Goal: Navigation & Orientation: Find specific page/section

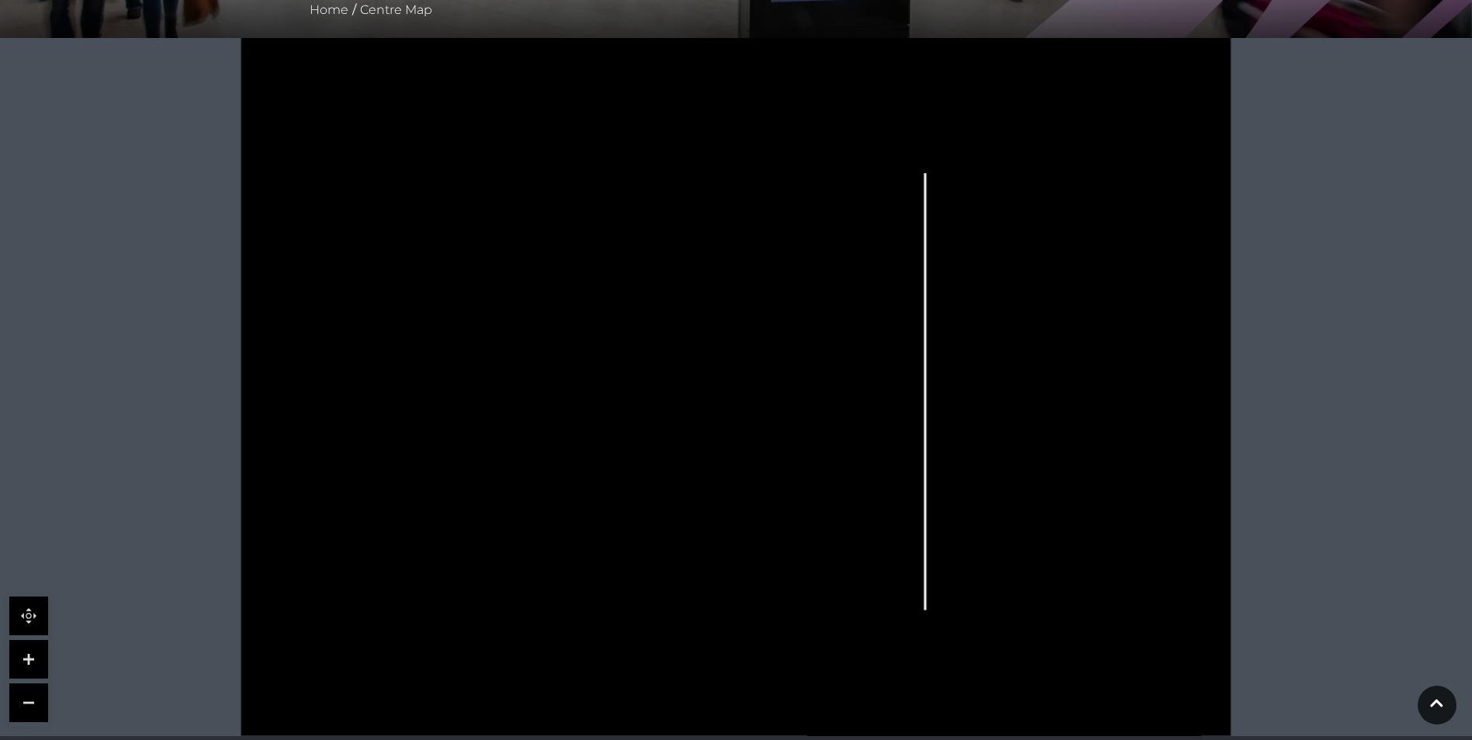
scroll to position [310, 0]
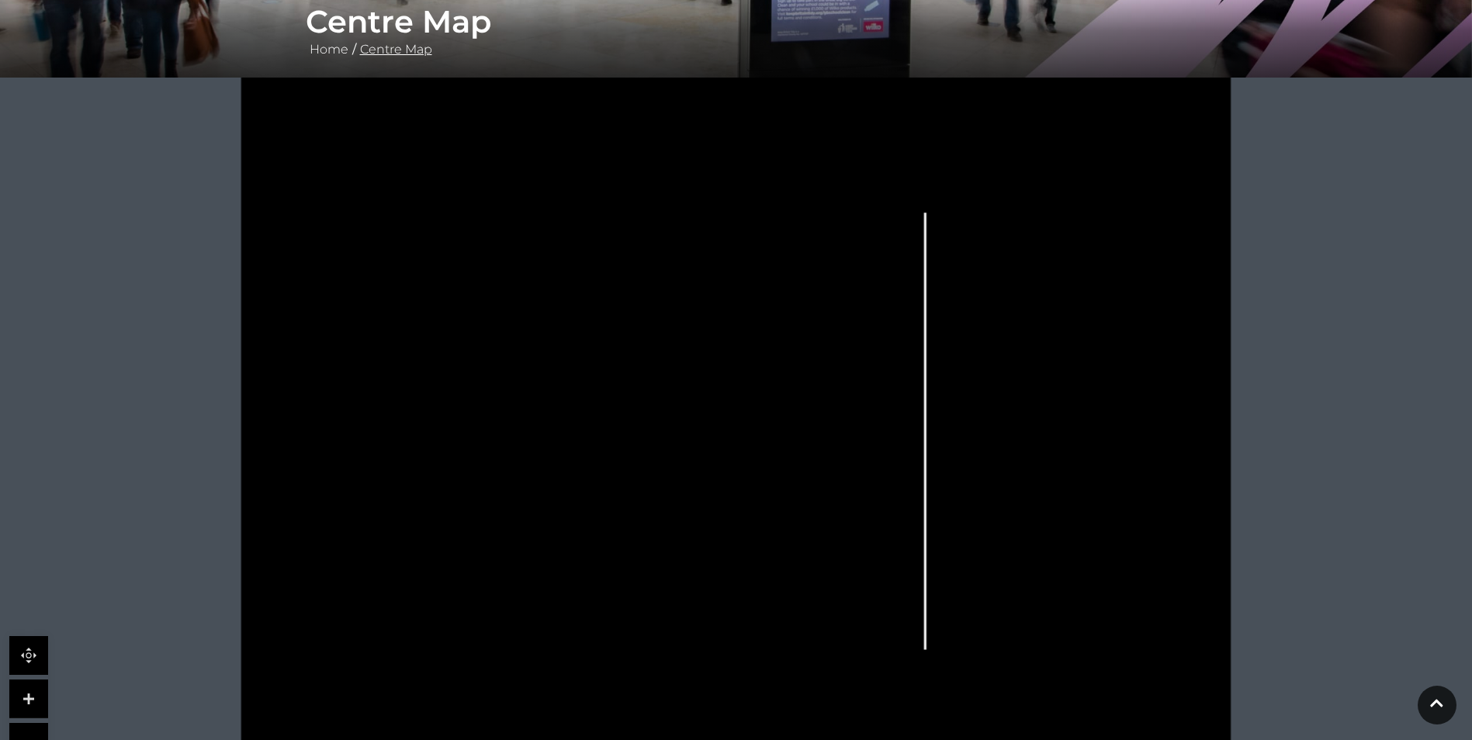
click at [381, 50] on link "Centre Map" at bounding box center [396, 49] width 80 height 15
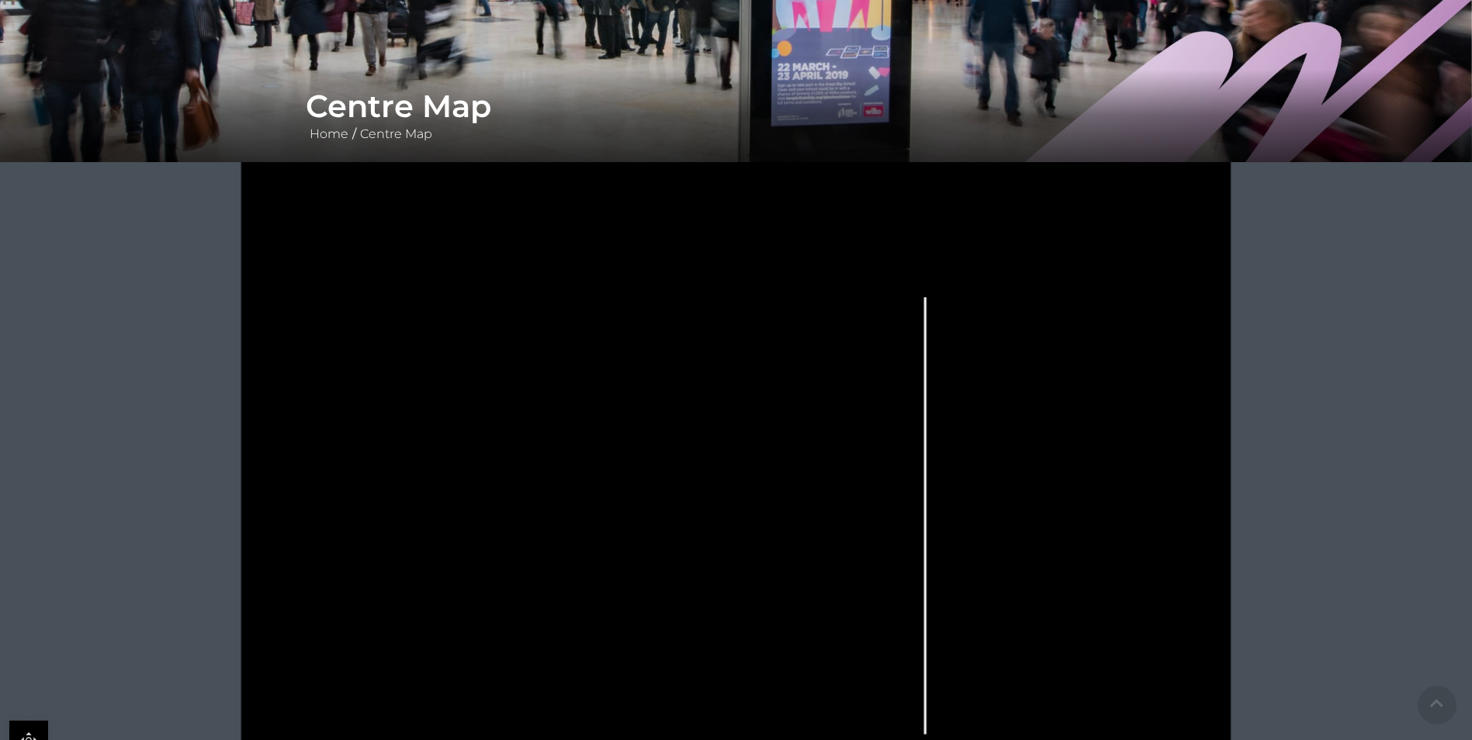
scroll to position [233, 0]
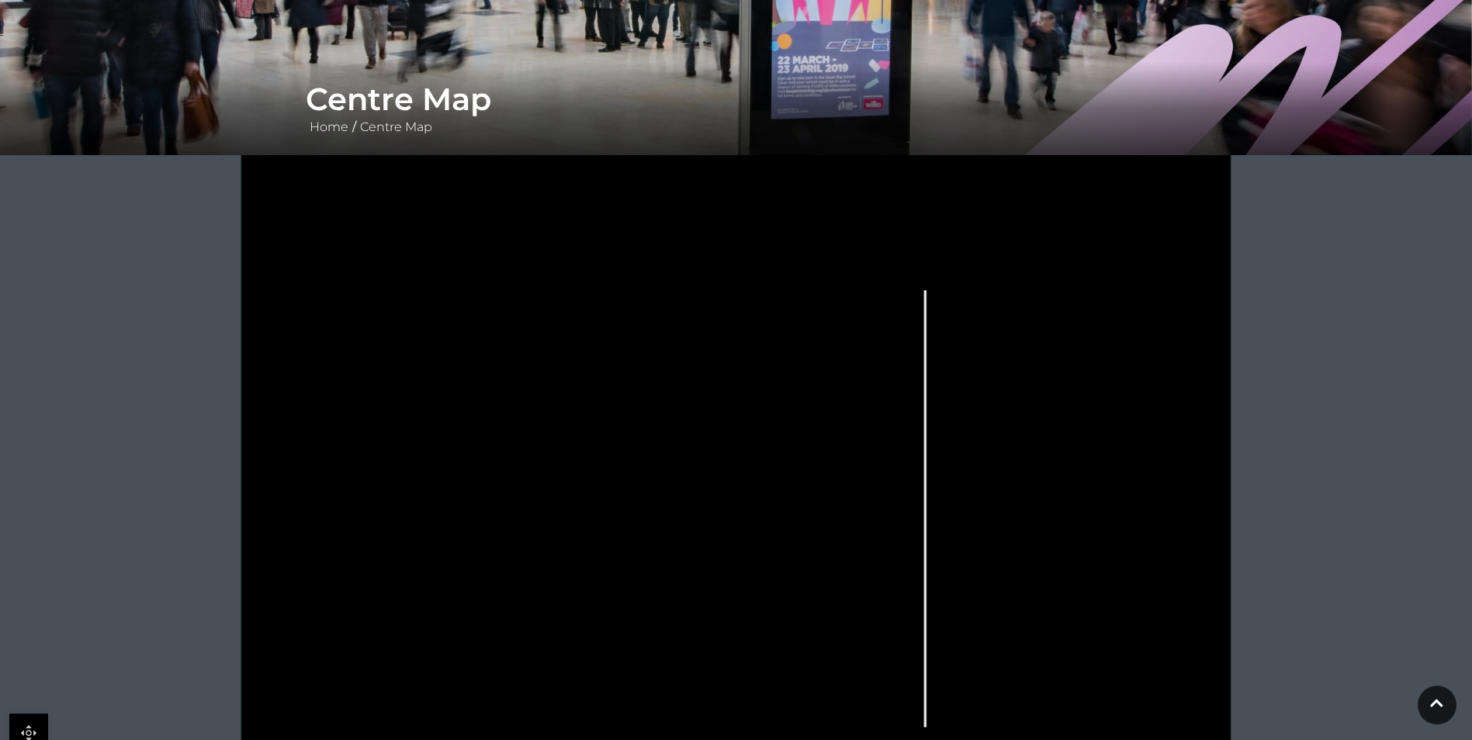
drag, startPoint x: 771, startPoint y: 376, endPoint x: 1400, endPoint y: 355, distance: 629.8
click at [1445, 345] on div at bounding box center [736, 504] width 1472 height 698
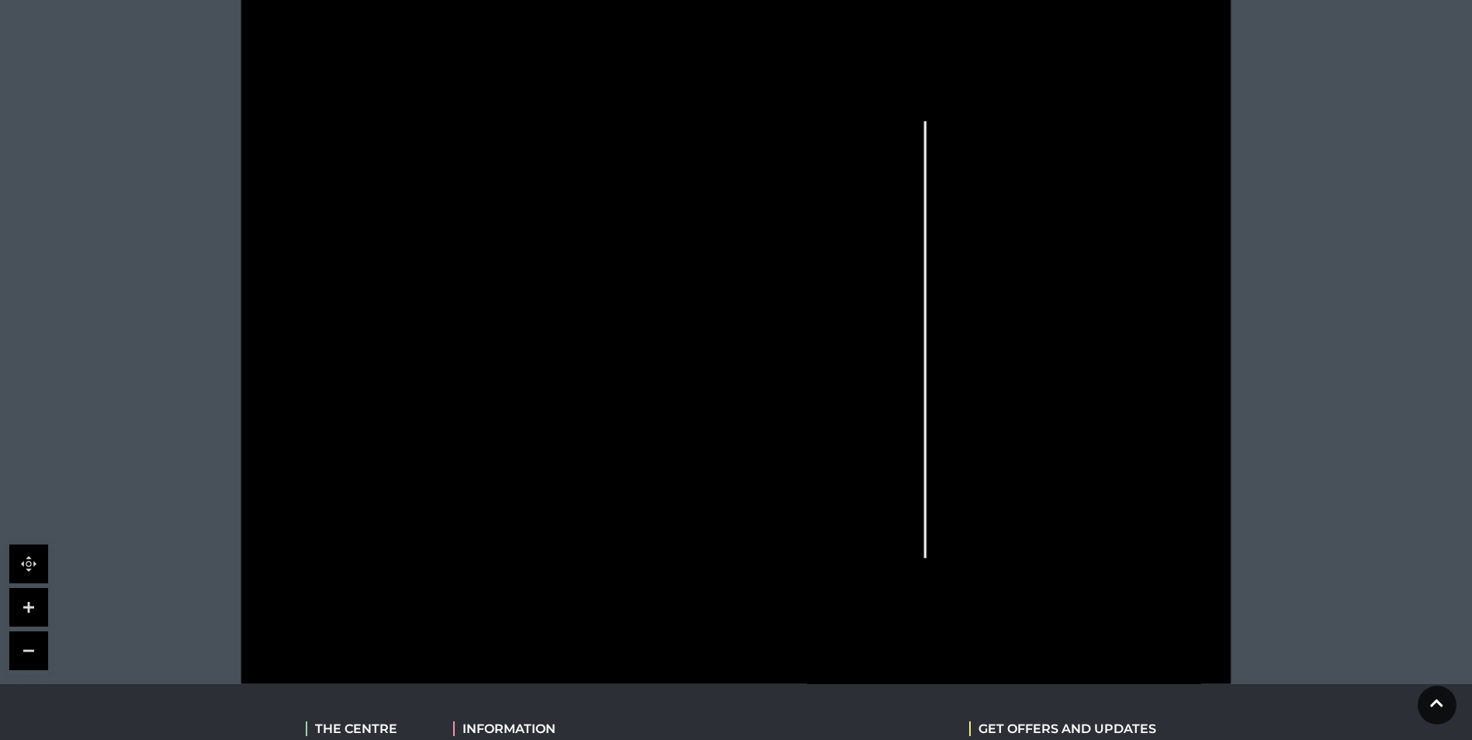
scroll to position [374, 0]
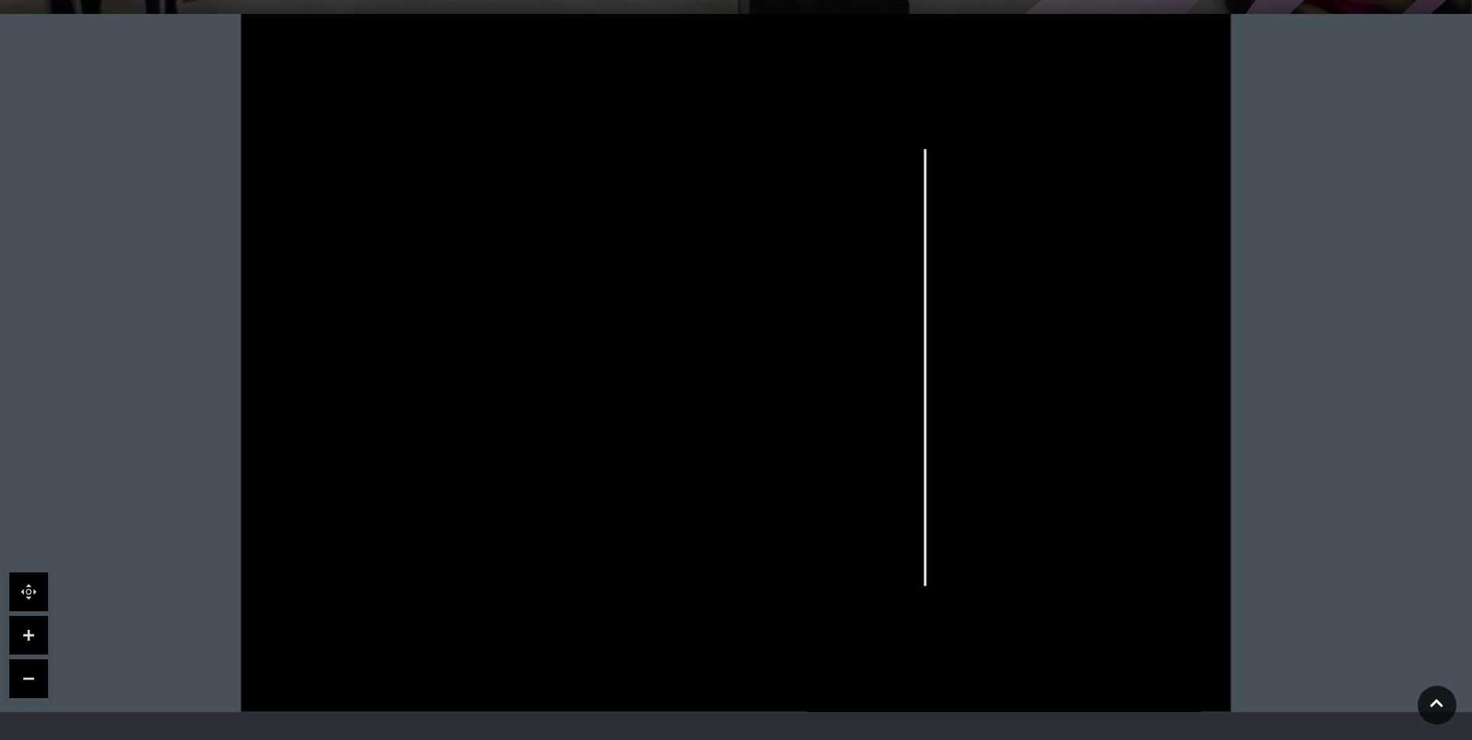
click at [524, 68] on icon at bounding box center [736, 363] width 1241 height 698
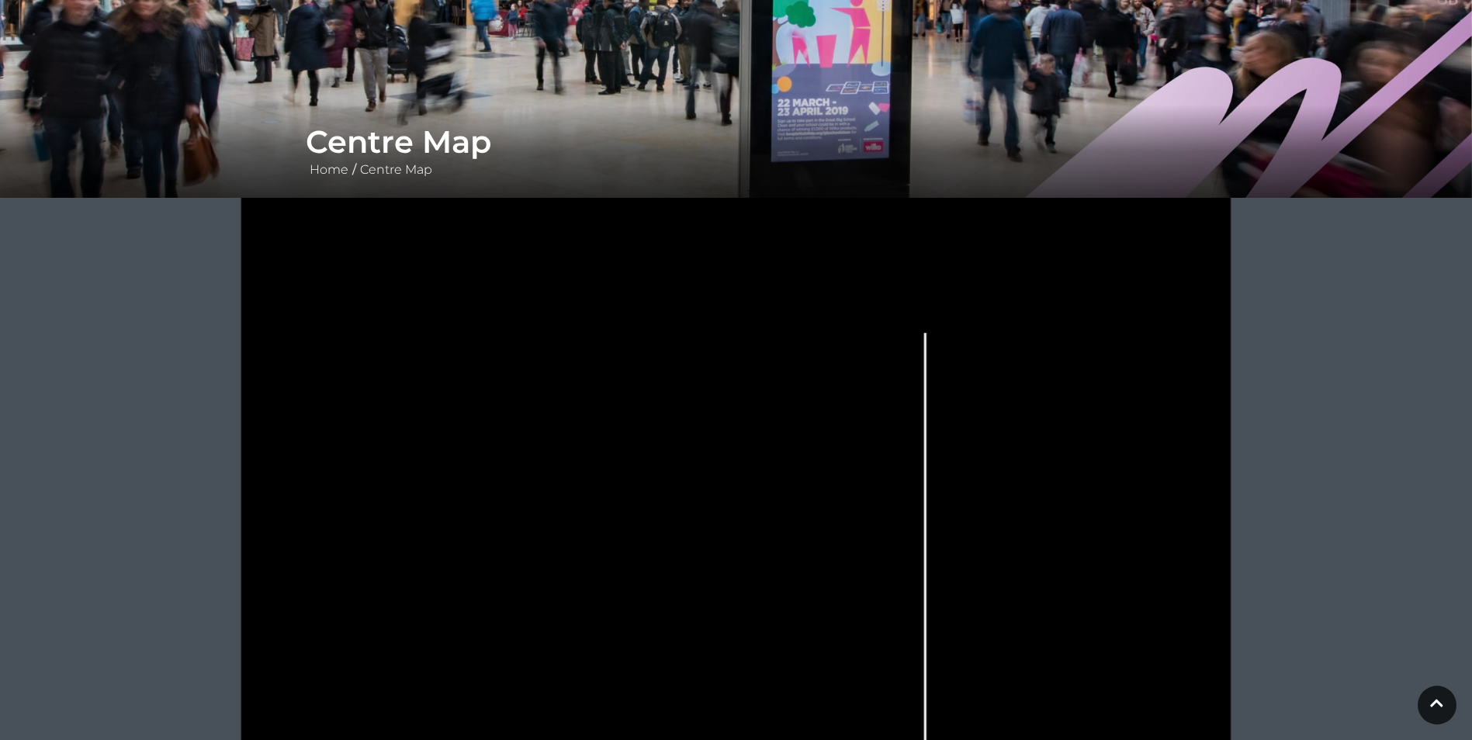
scroll to position [0, 0]
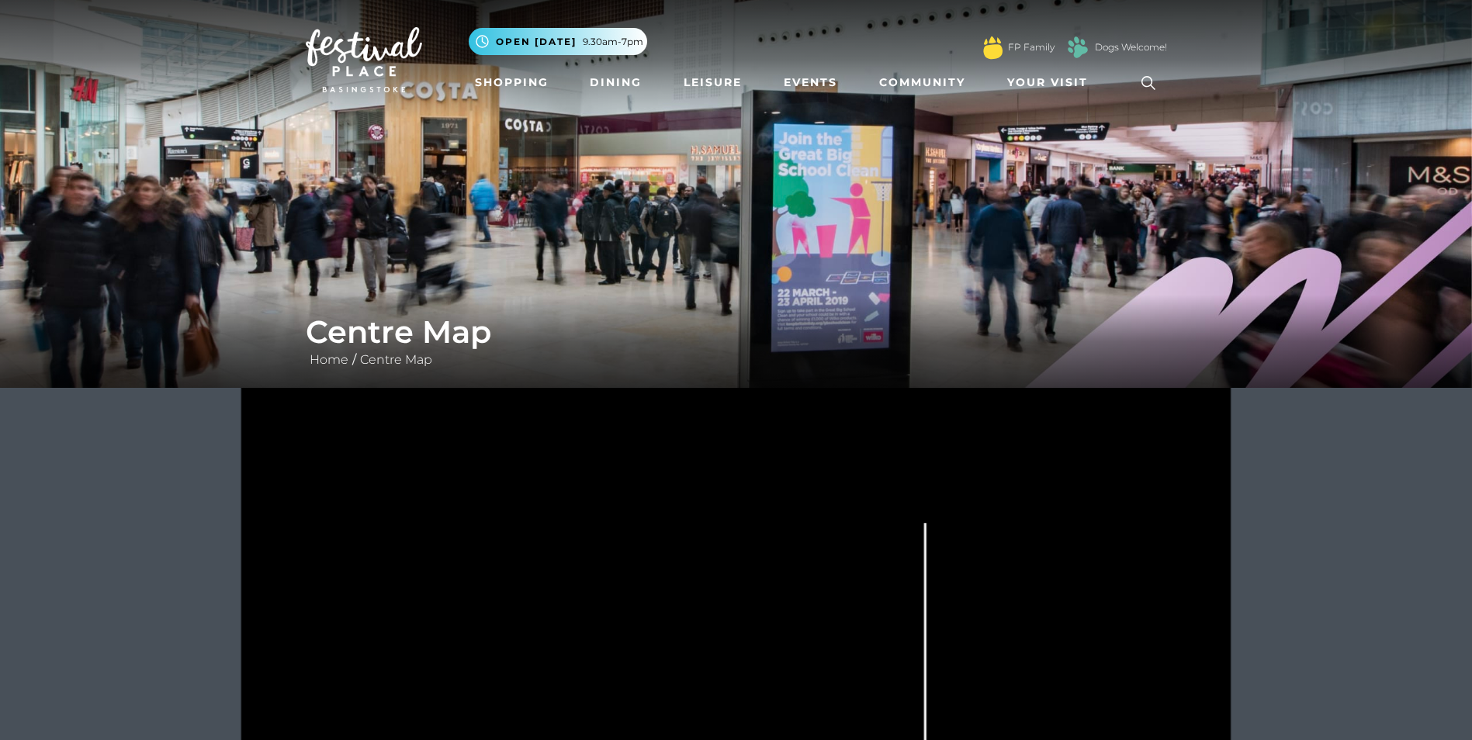
click at [431, 324] on h1 "Centre Map" at bounding box center [736, 332] width 861 height 37
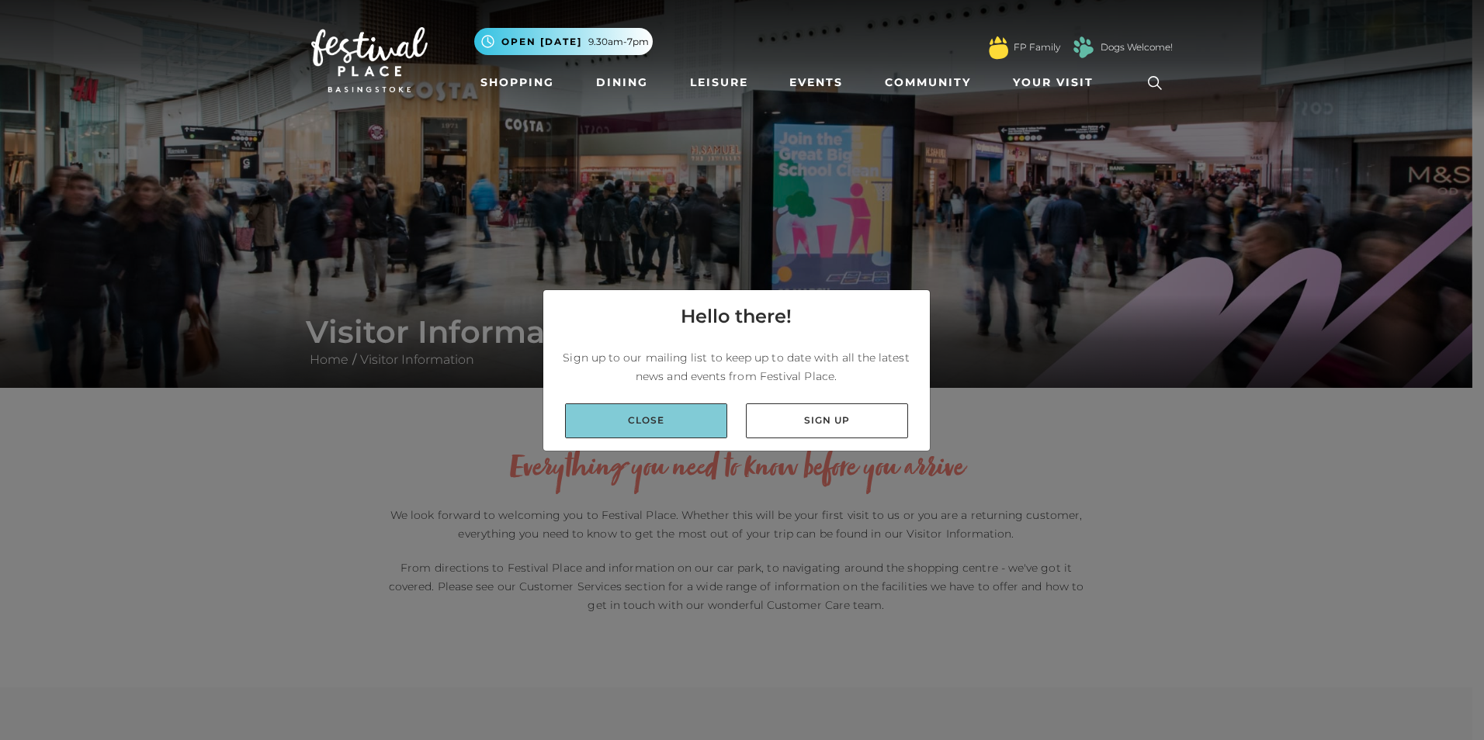
click at [677, 435] on link "Close" at bounding box center [646, 421] width 162 height 35
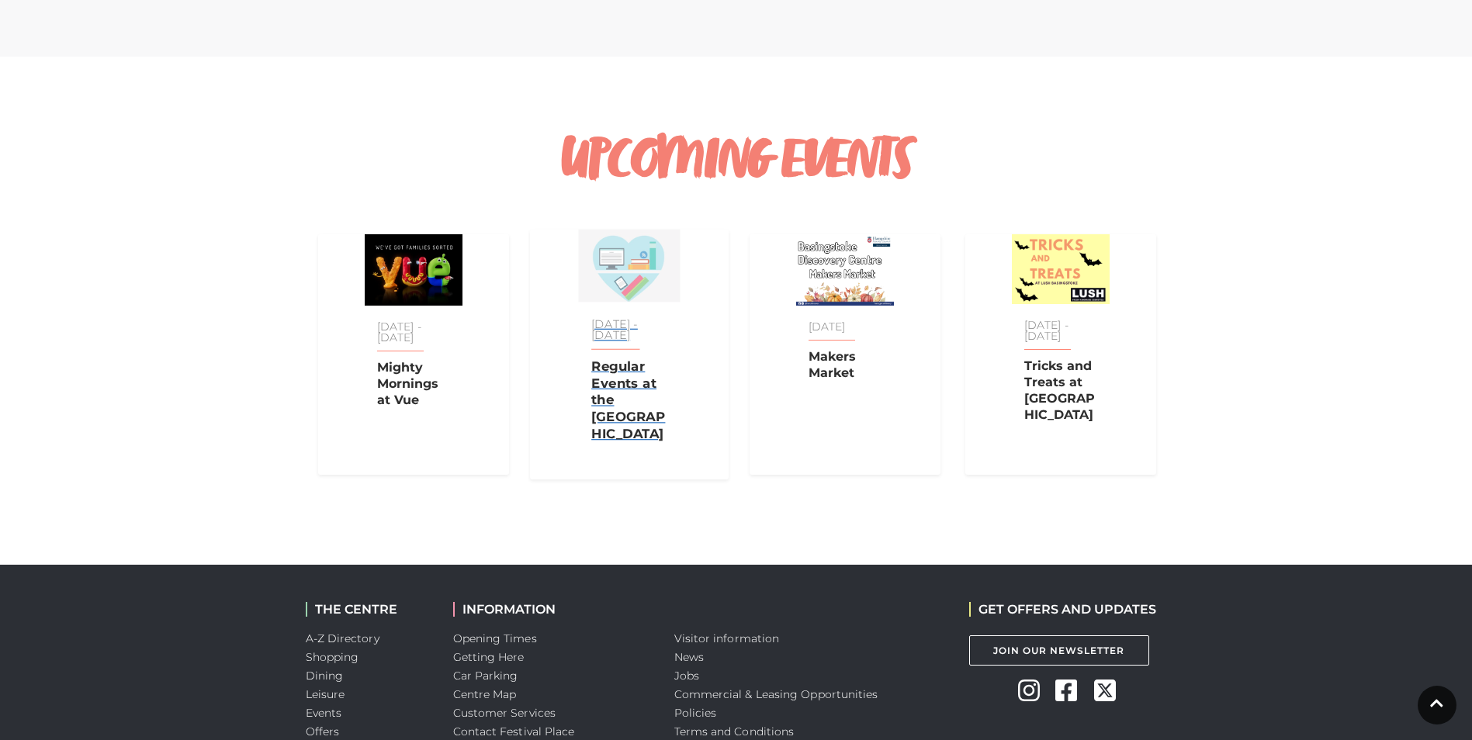
scroll to position [1087, 0]
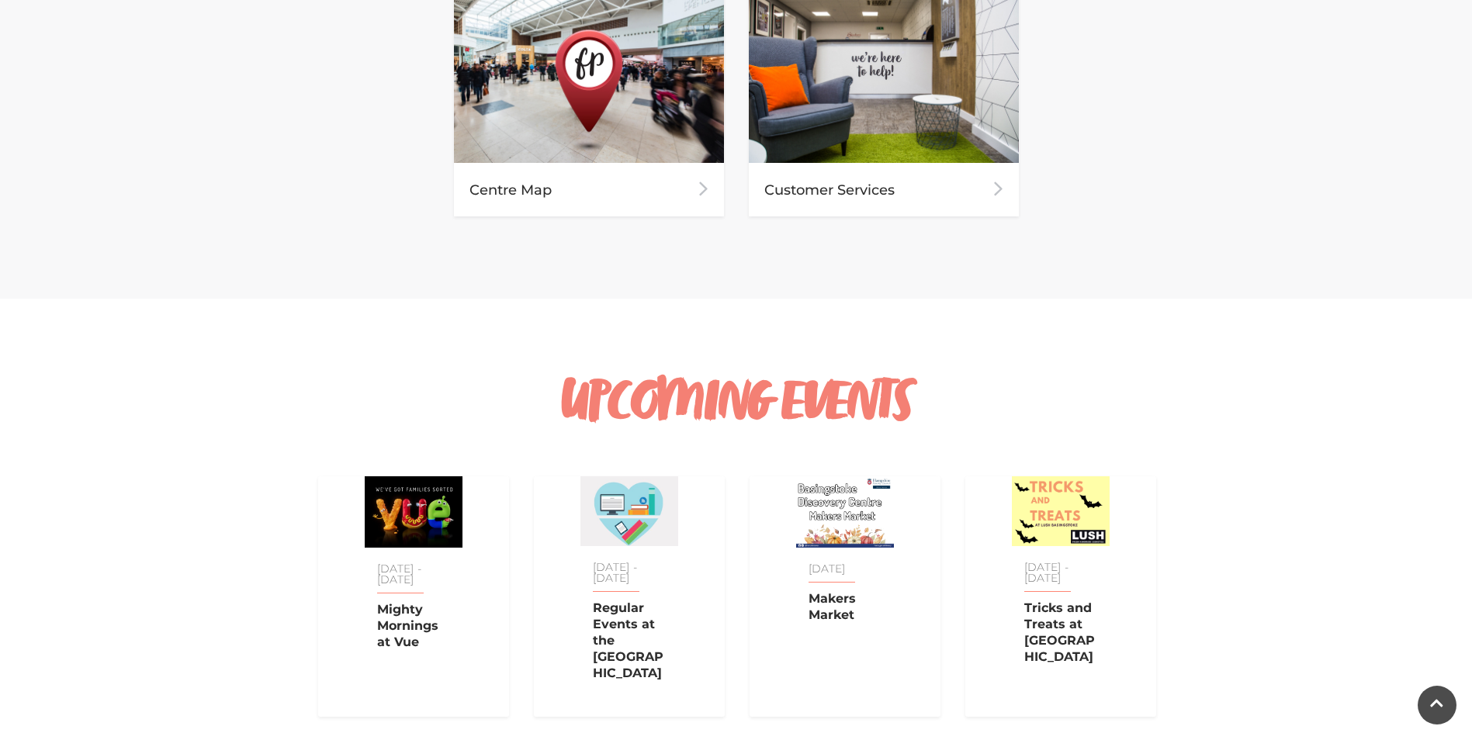
click at [634, 359] on div "UPCOMING EVENTS 01 Jan - 31 Dec 2025 Mighty Mornings at Vue 01 Jan - 31 Dec 202…" at bounding box center [736, 553] width 885 height 434
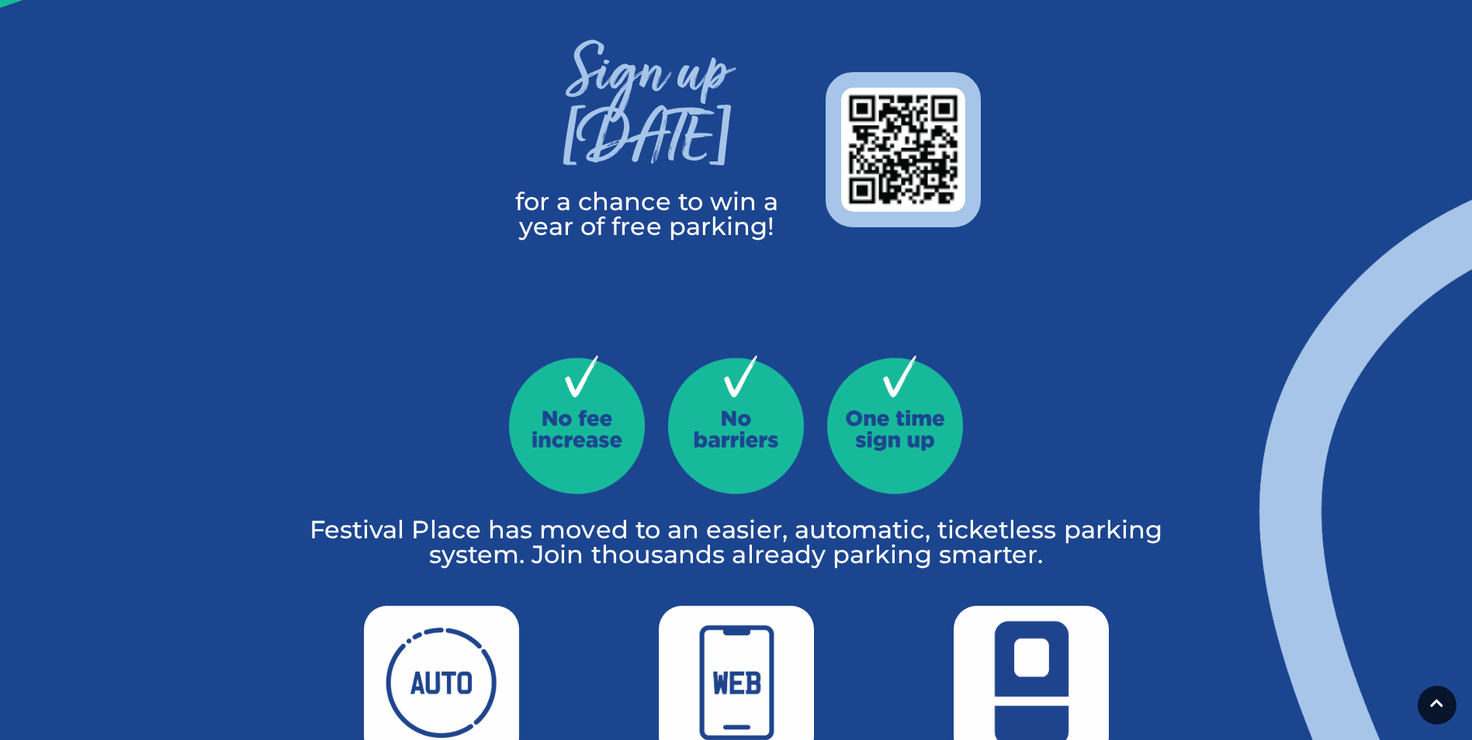
scroll to position [776, 0]
